Goal: Communication & Community: Answer question/provide support

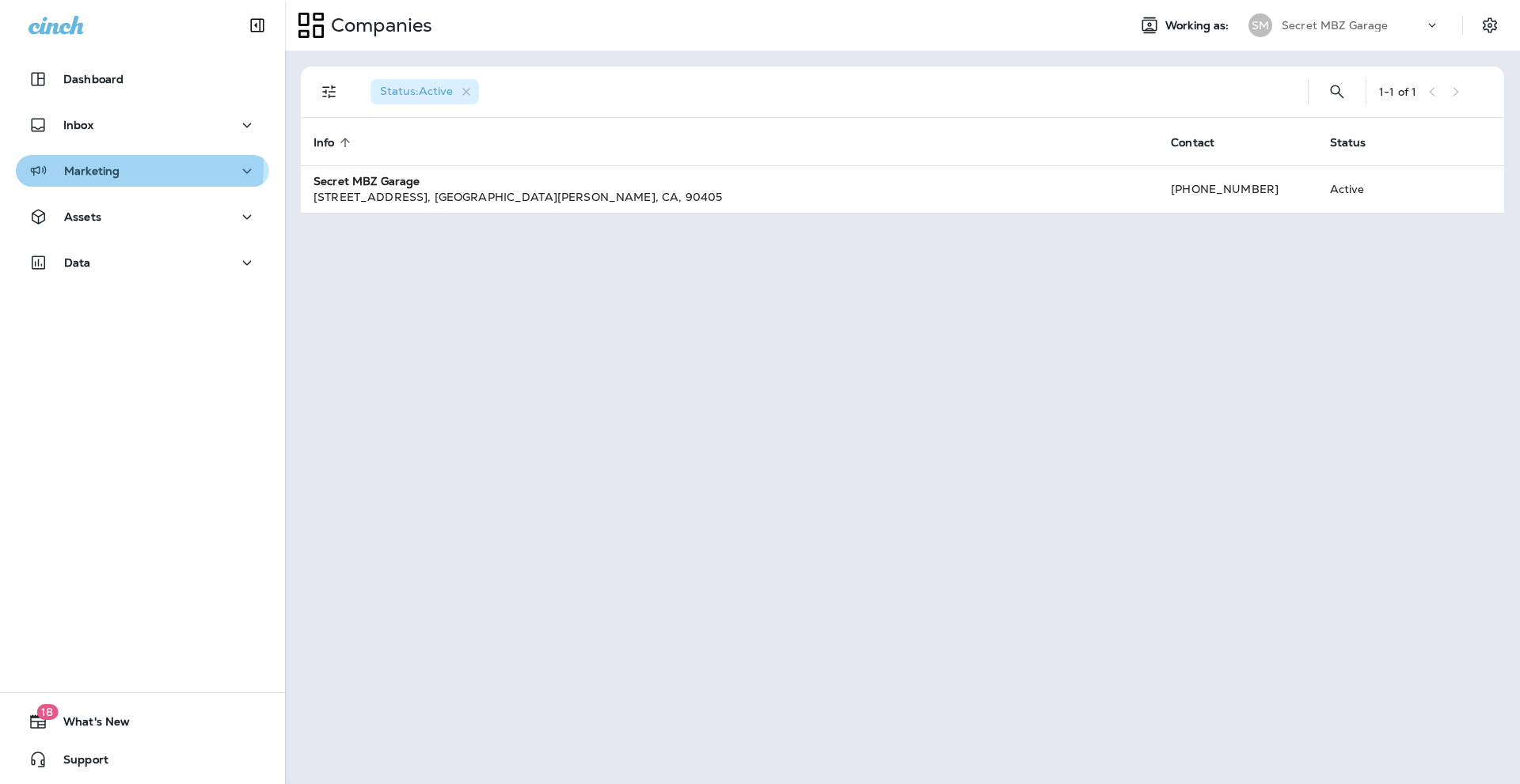
click at [84, 165] on p "Marketing" at bounding box center [92, 171] width 56 height 13
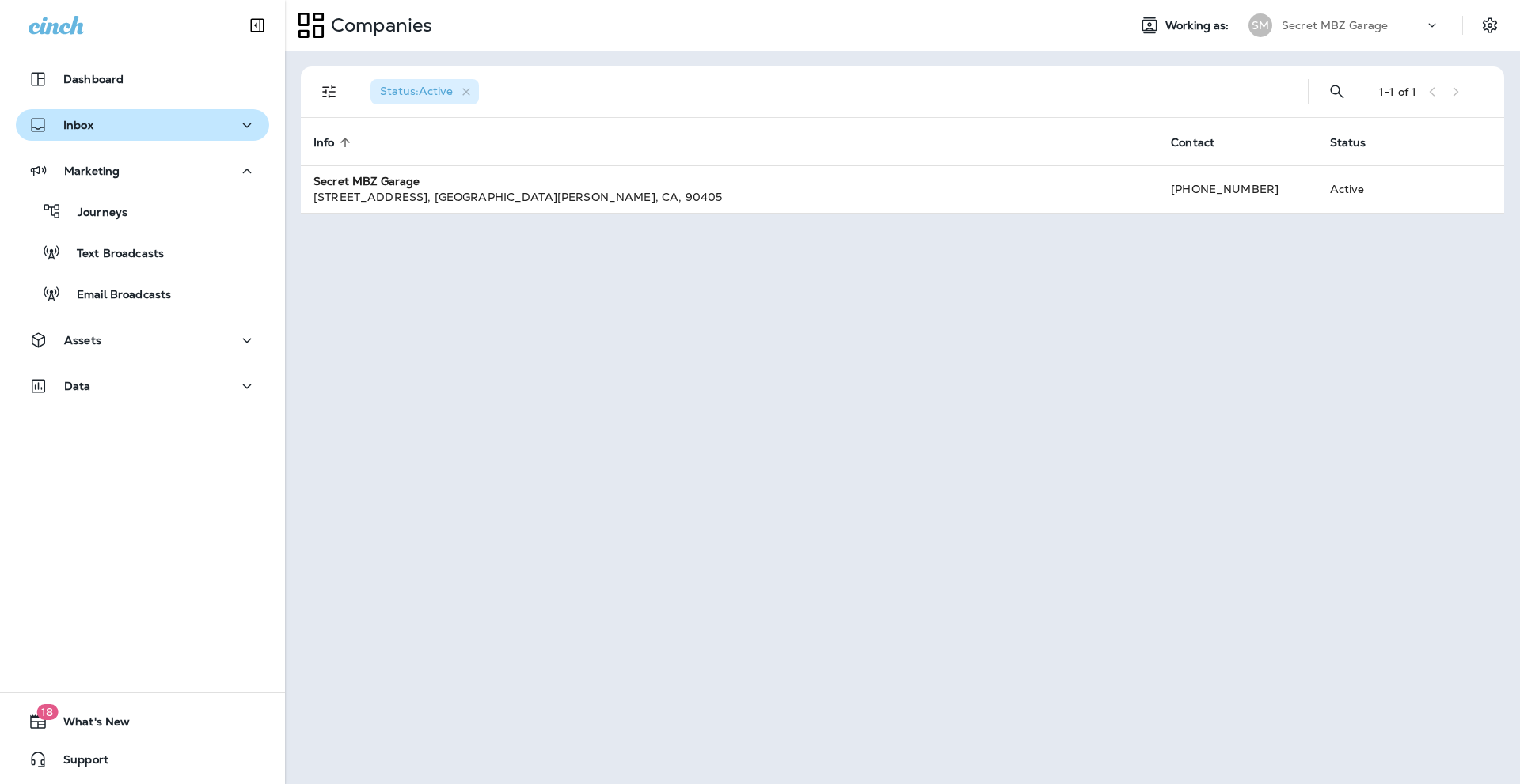
click at [95, 129] on div "Inbox" at bounding box center [143, 125] width 228 height 19
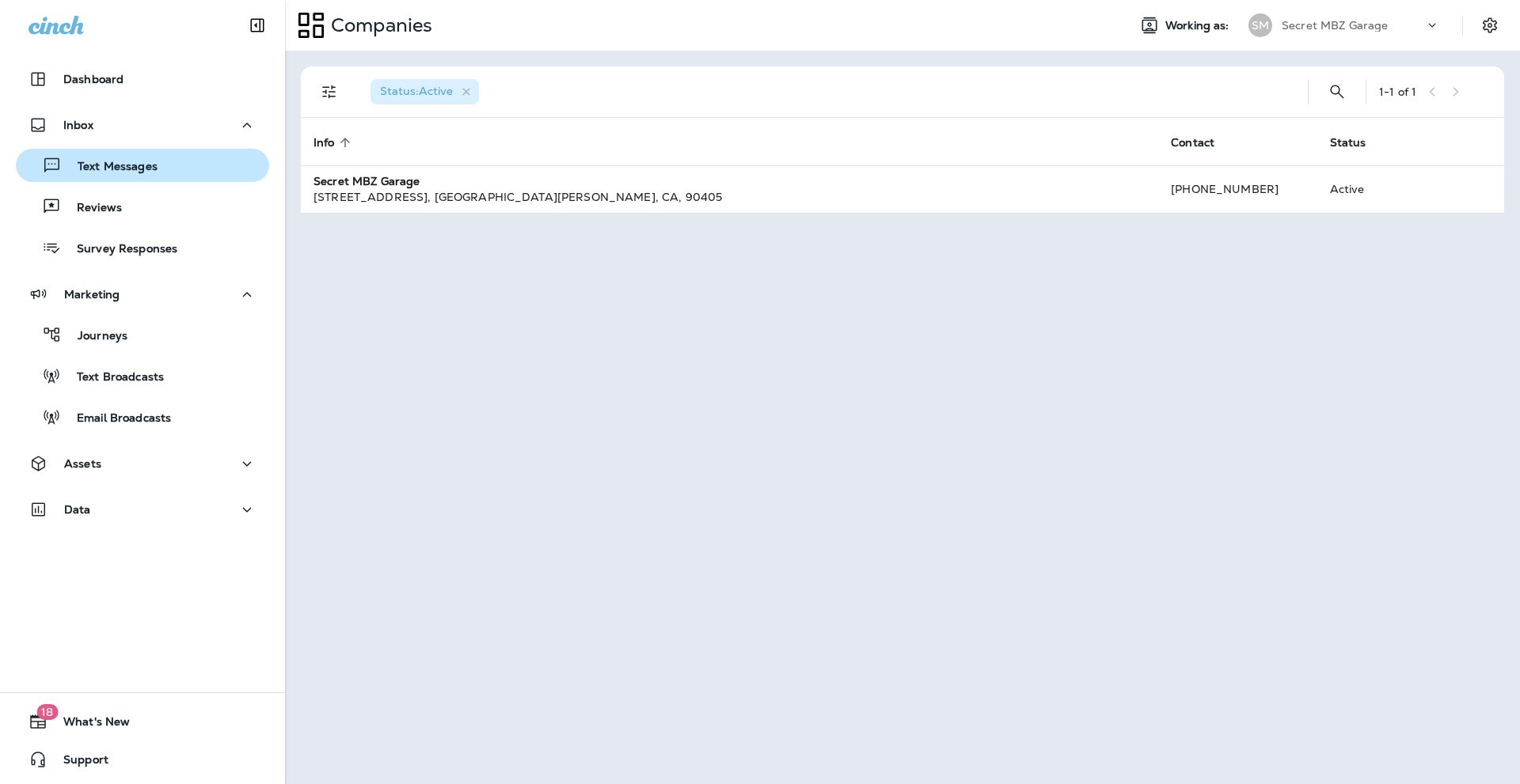
click at [134, 170] on p "Text Messages" at bounding box center [109, 167] width 95 height 15
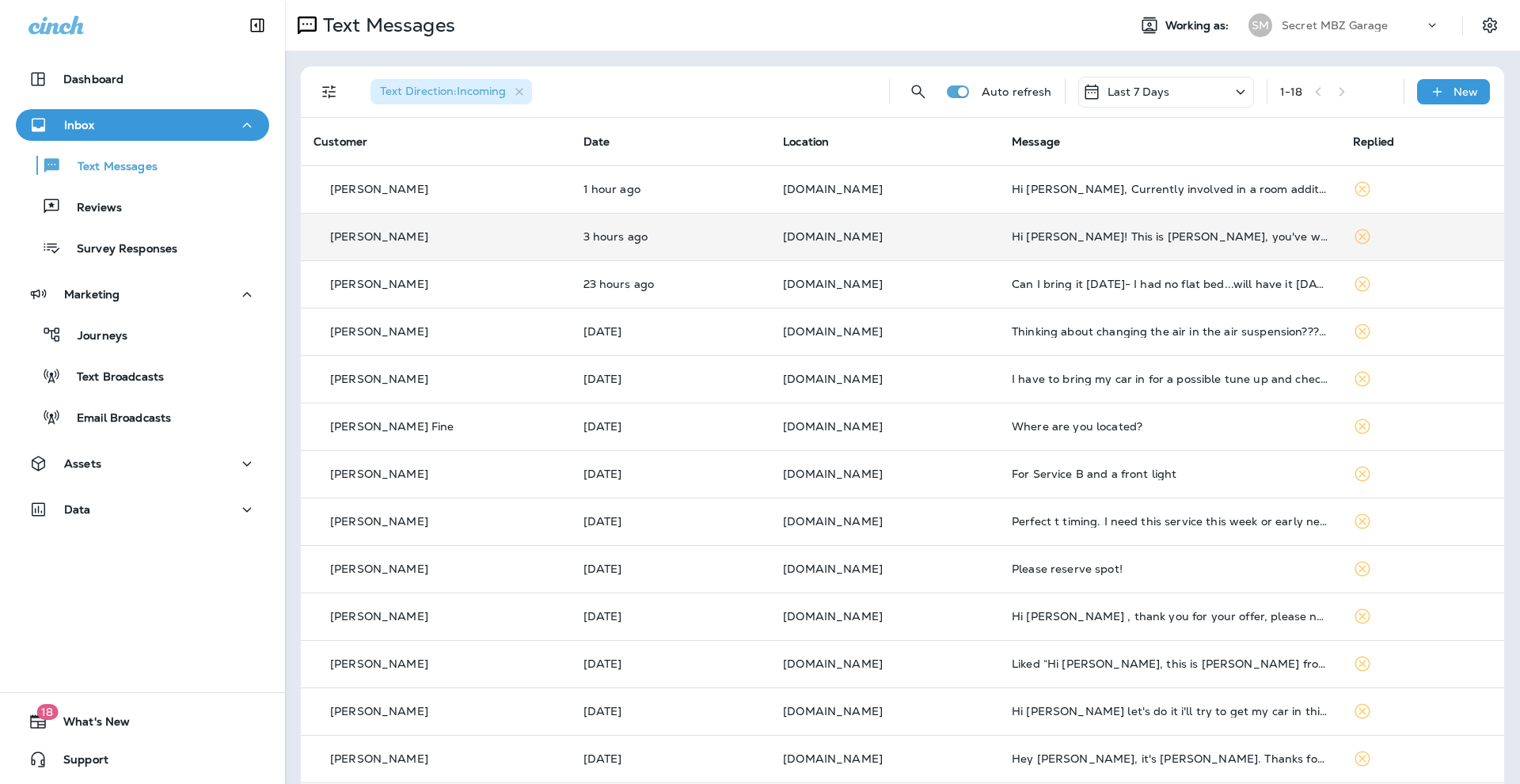
click at [1144, 240] on div "Hi [PERSON_NAME]! This is [PERSON_NAME], you've worked on my GLC 300 before. I …" at bounding box center [1169, 236] width 316 height 13
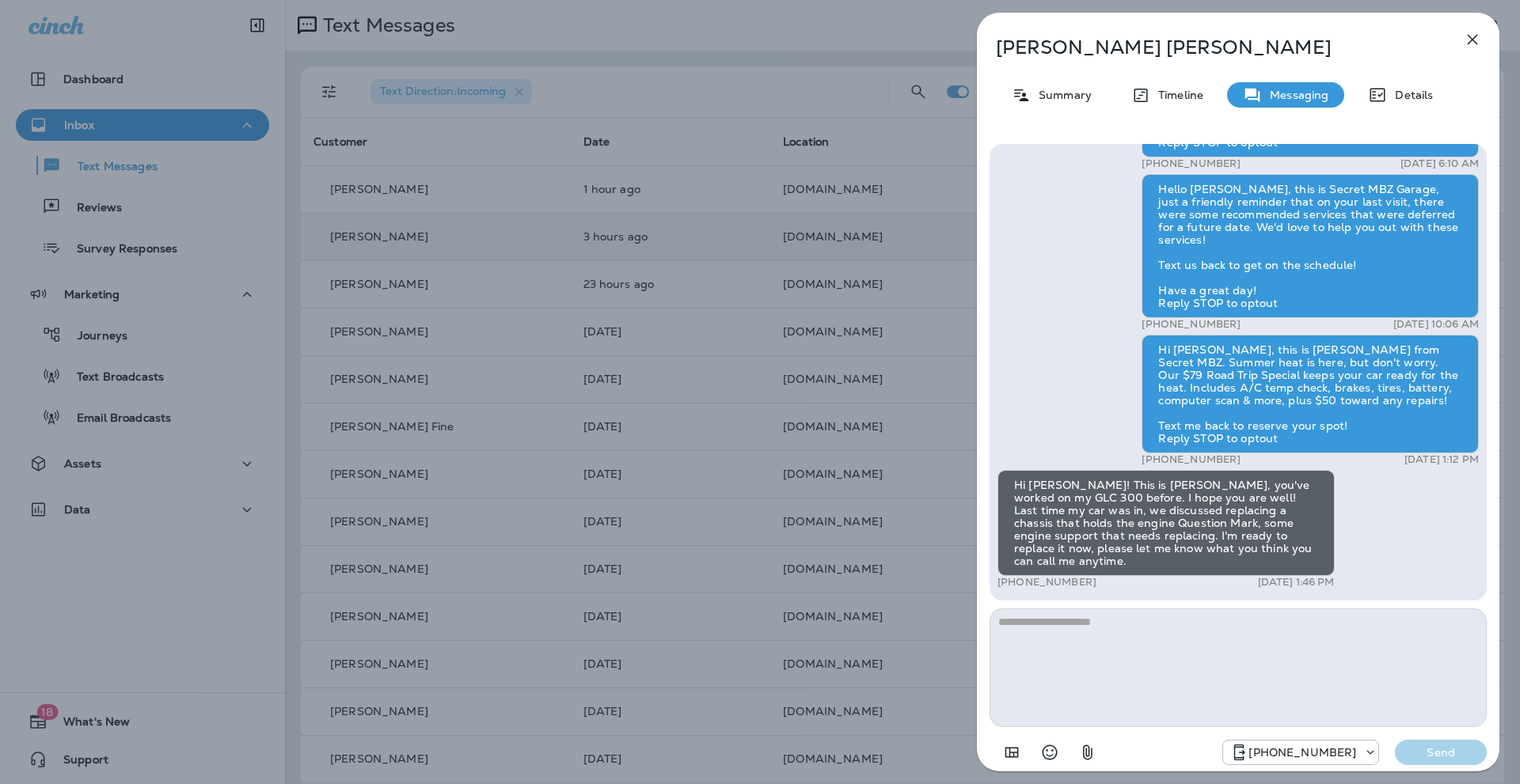
click at [1468, 40] on icon "button" at bounding box center [1472, 39] width 19 height 19
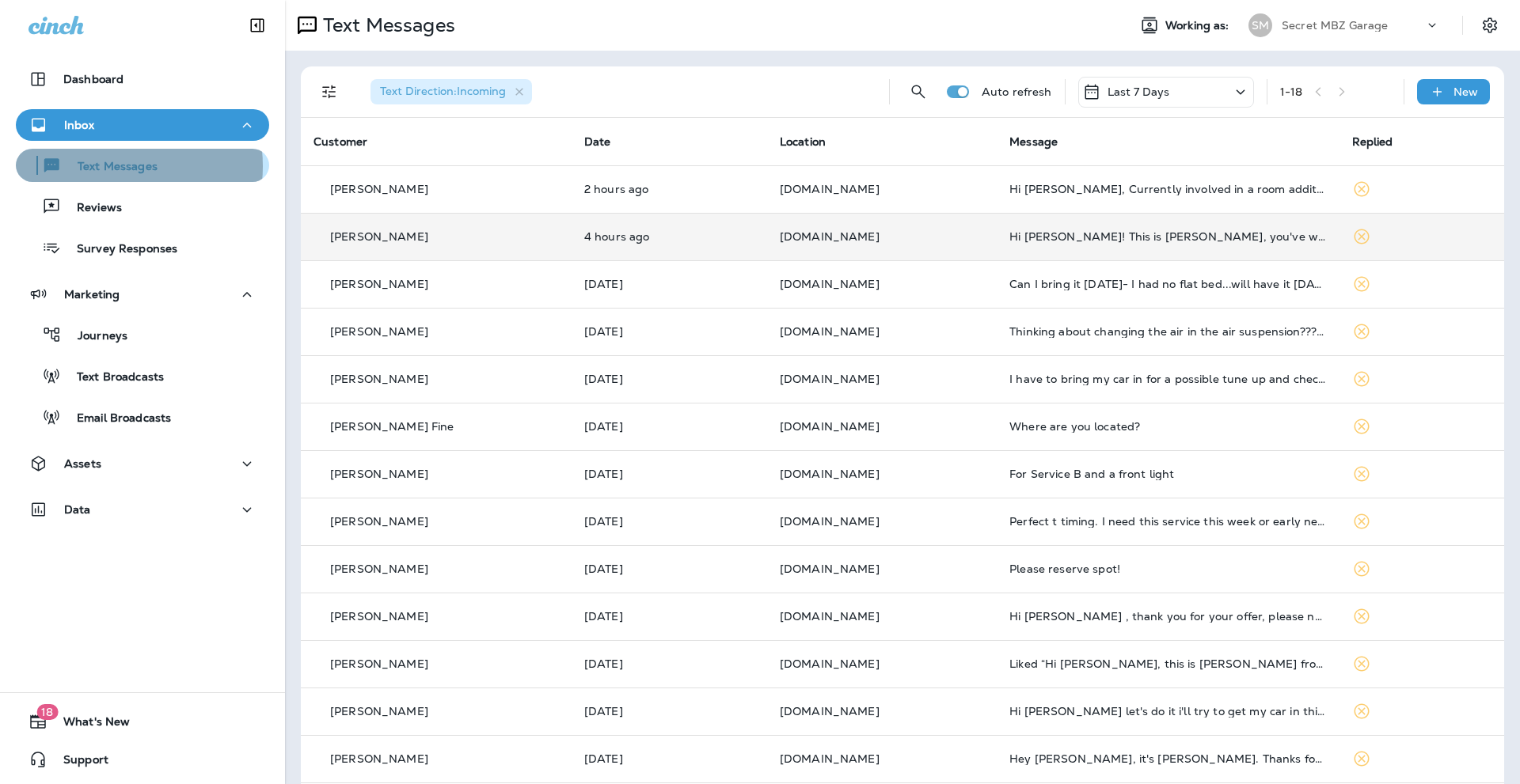
click at [103, 166] on p "Text Messages" at bounding box center [109, 167] width 95 height 15
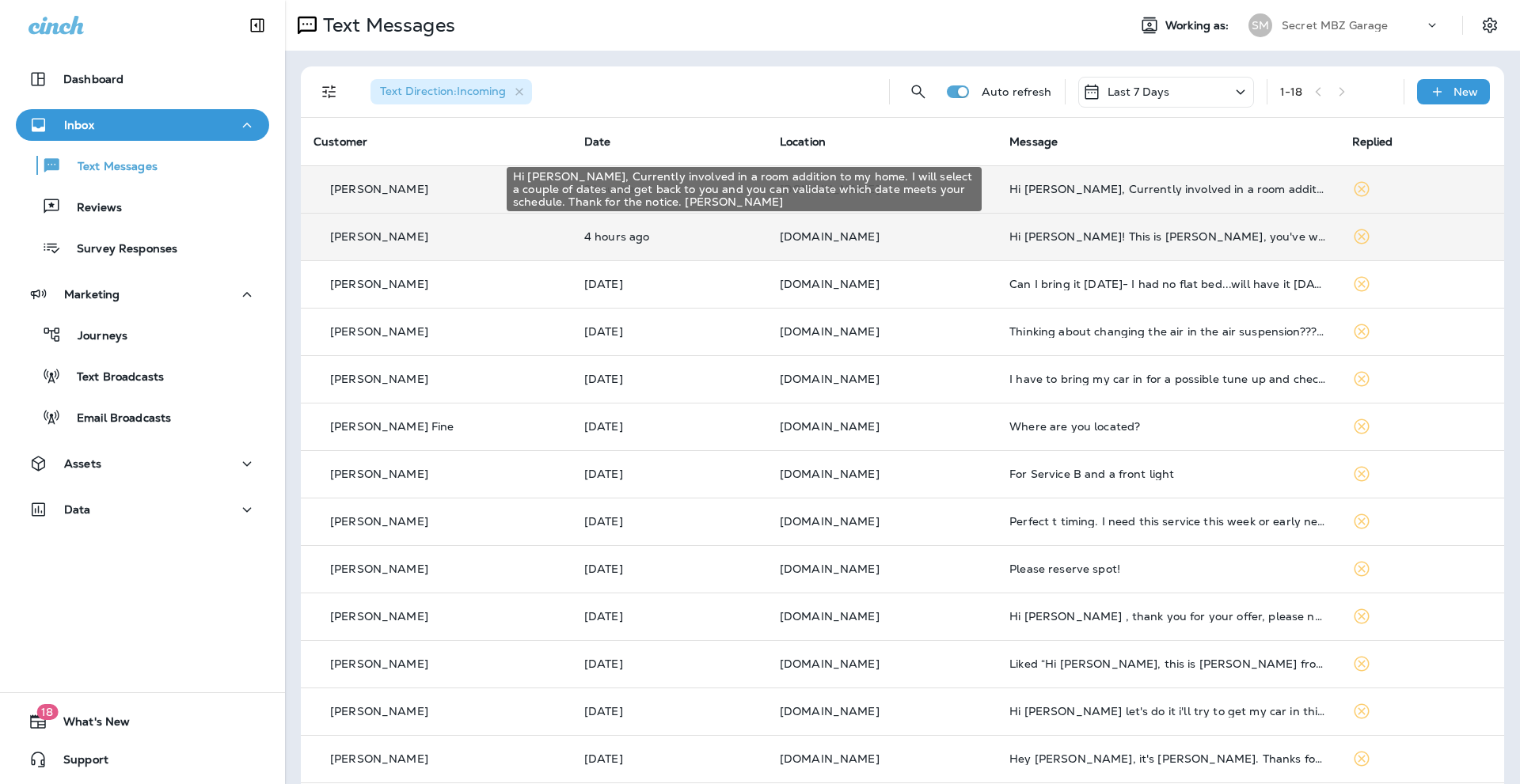
click at [1040, 190] on div "Hi [PERSON_NAME], Currently involved in a room addition to my home. I will sele…" at bounding box center [1168, 189] width 317 height 13
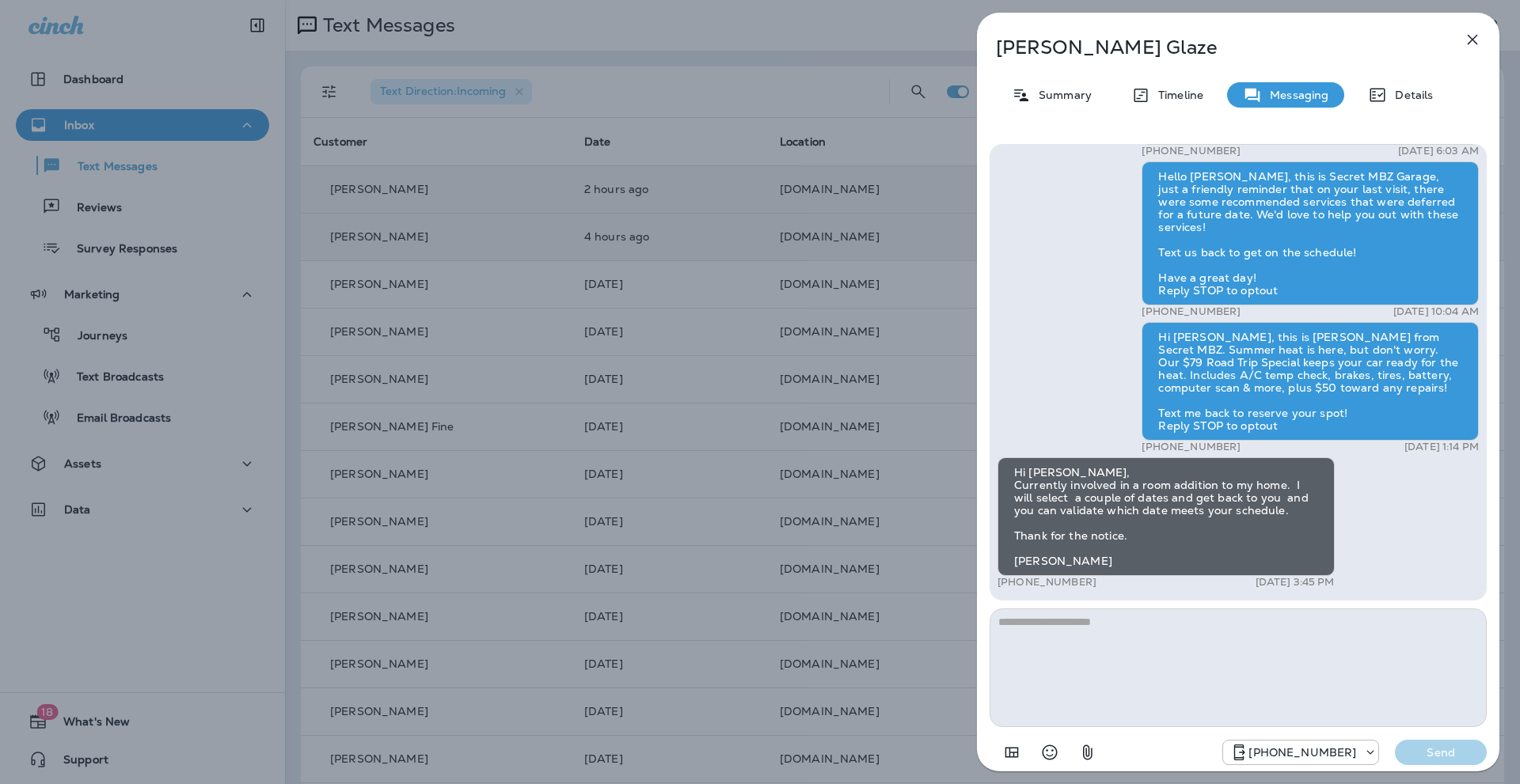
click at [1042, 637] on textarea at bounding box center [1237, 668] width 497 height 119
type textarea "**********"
click at [1417, 745] on p "Send" at bounding box center [1440, 752] width 67 height 14
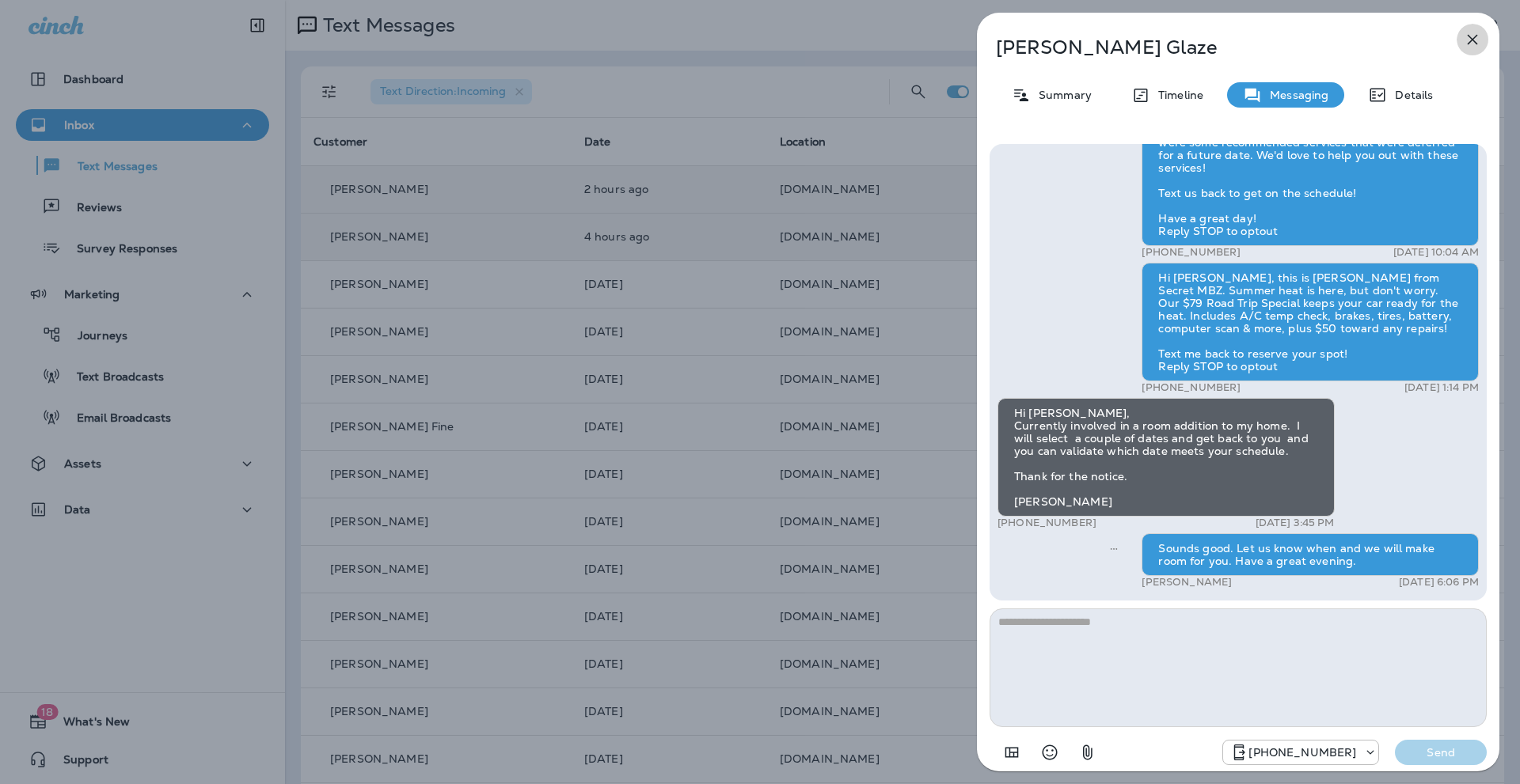
click at [1471, 40] on icon "button" at bounding box center [1472, 39] width 19 height 19
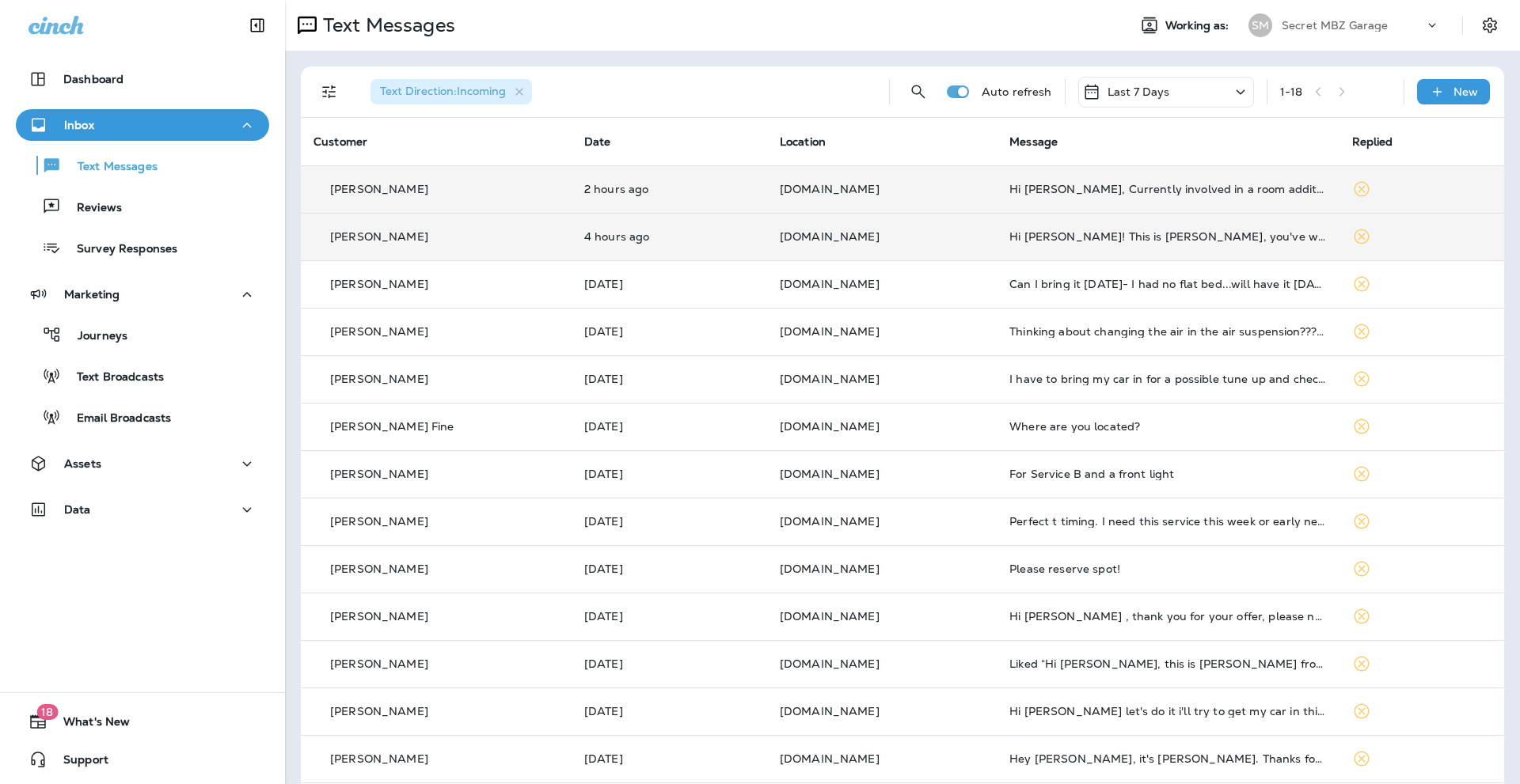
click at [356, 235] on p "[PERSON_NAME]" at bounding box center [379, 236] width 98 height 13
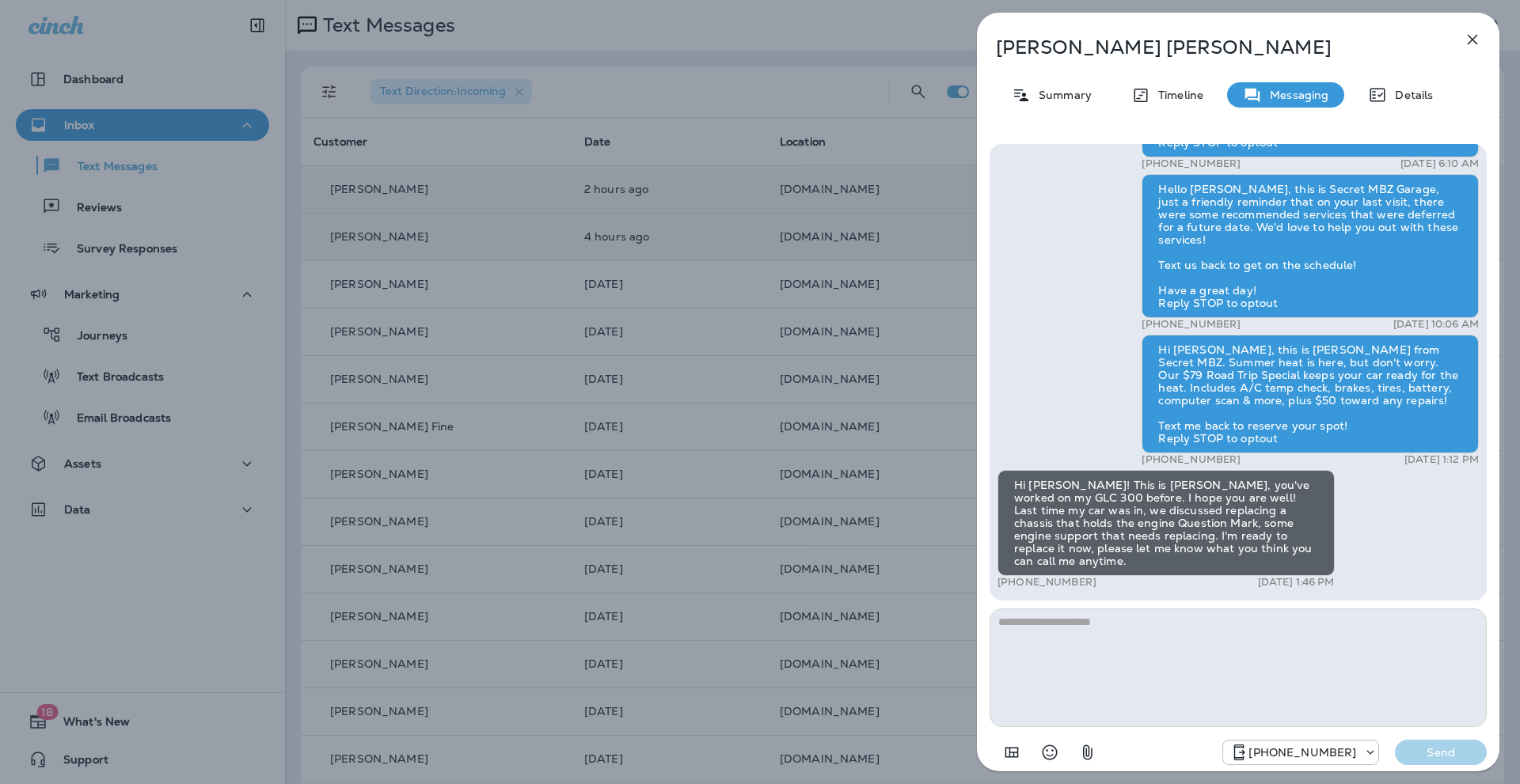
click at [1469, 43] on icon "button" at bounding box center [1472, 40] width 10 height 10
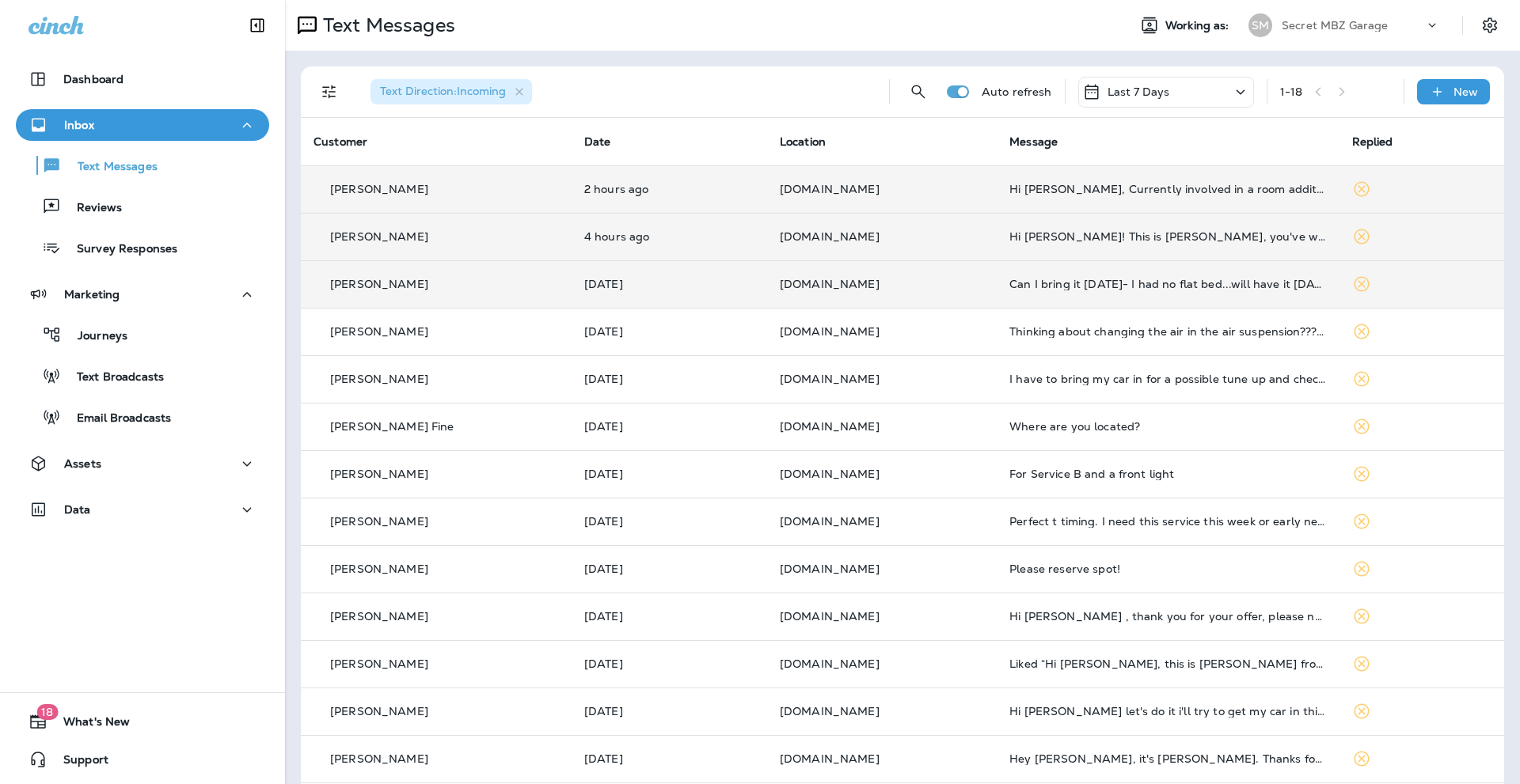
click at [462, 292] on div "[PERSON_NAME]" at bounding box center [436, 285] width 246 height 17
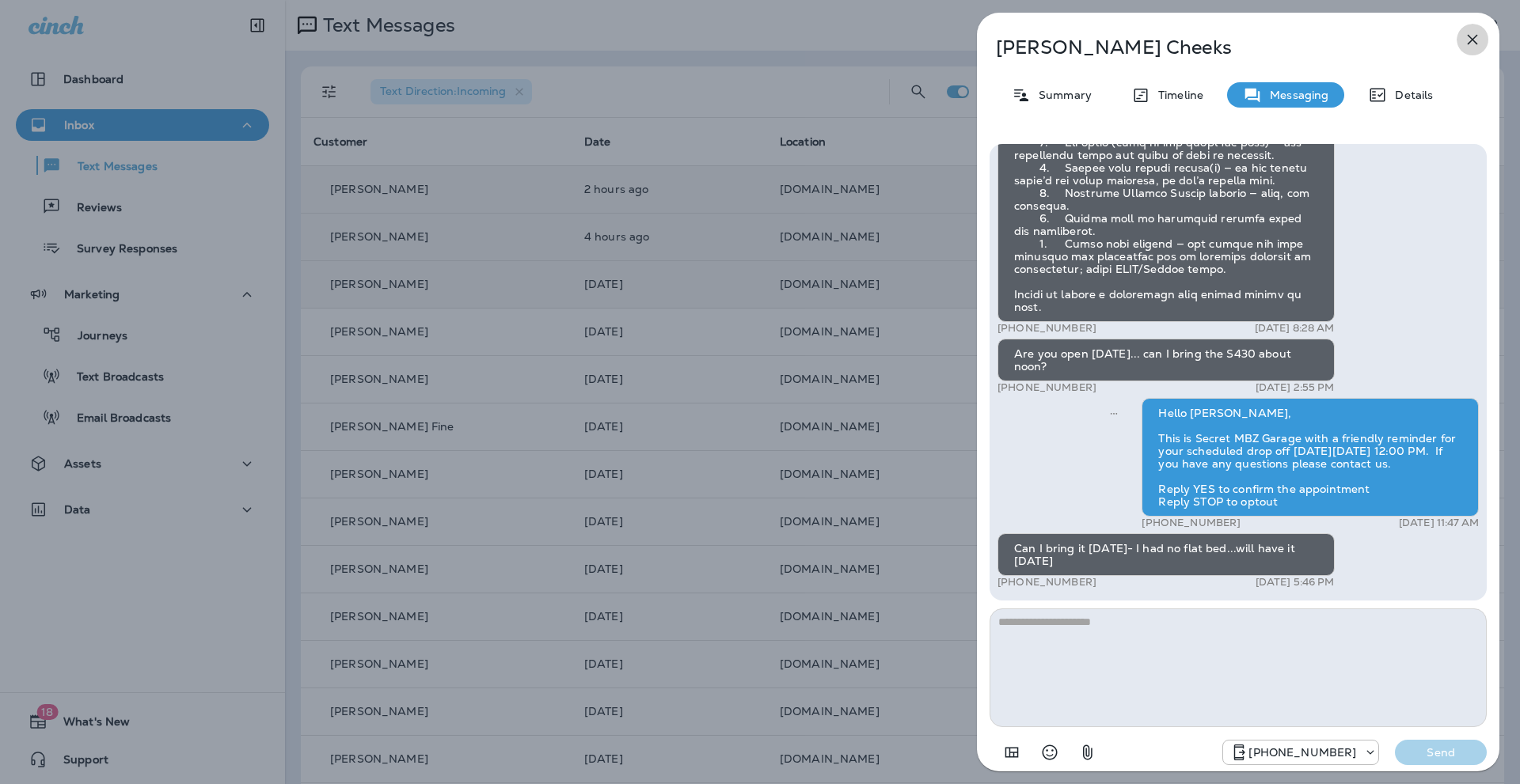
click at [1471, 41] on icon "button" at bounding box center [1472, 40] width 10 height 10
